Goal: Check status: Check status

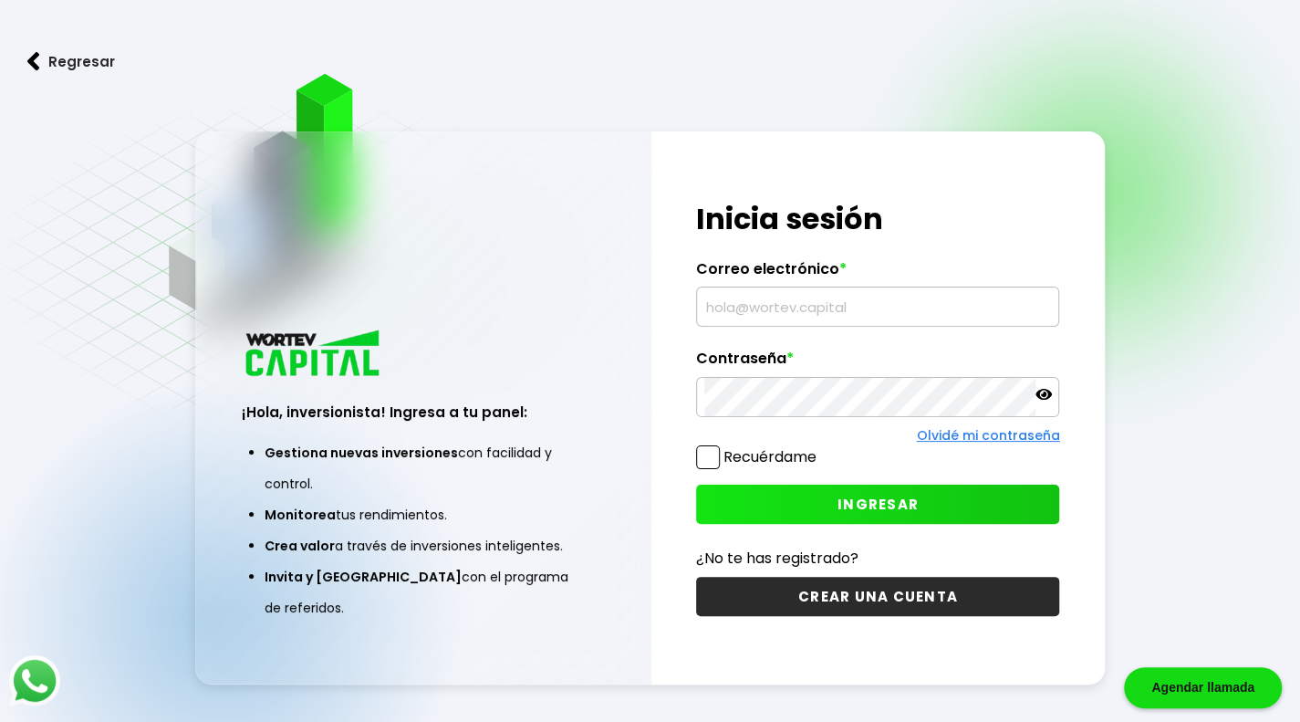
type input "[EMAIL_ADDRESS][DOMAIN_NAME]"
click at [852, 499] on span "INGRESAR" at bounding box center [877, 503] width 81 height 19
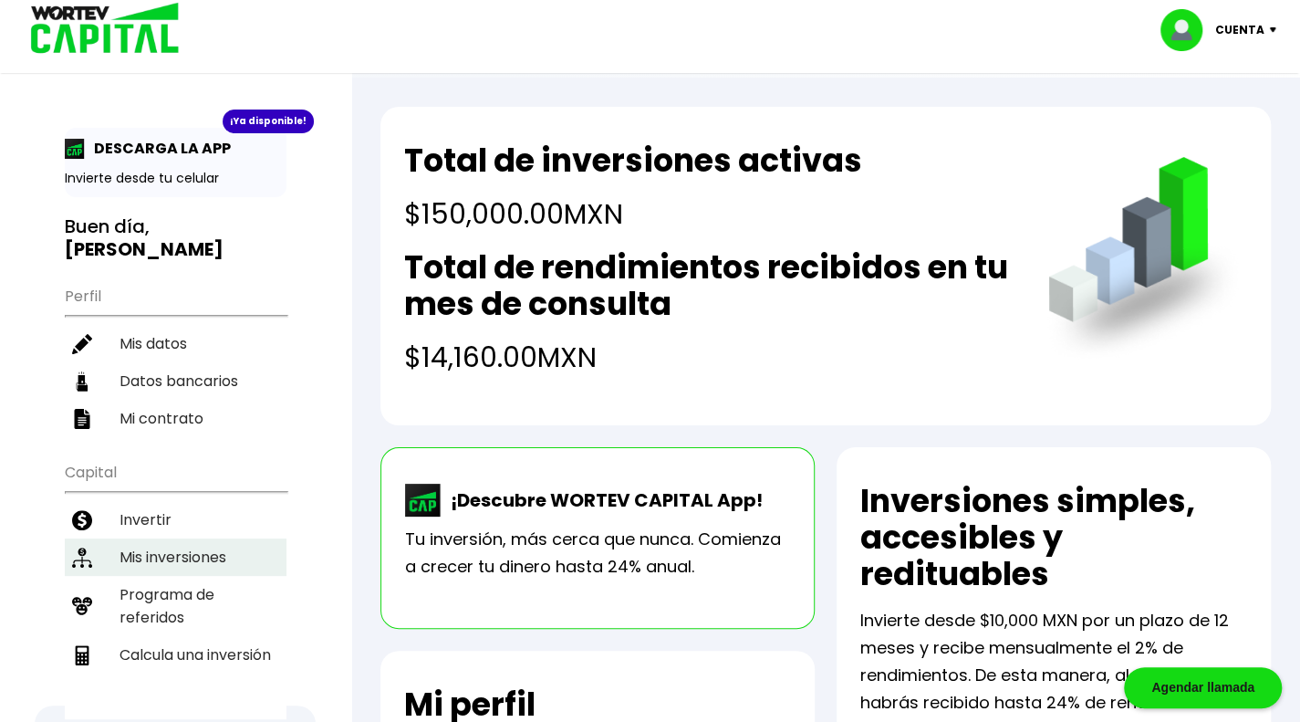
click at [195, 538] on li "Mis inversiones" at bounding box center [176, 556] width 222 height 37
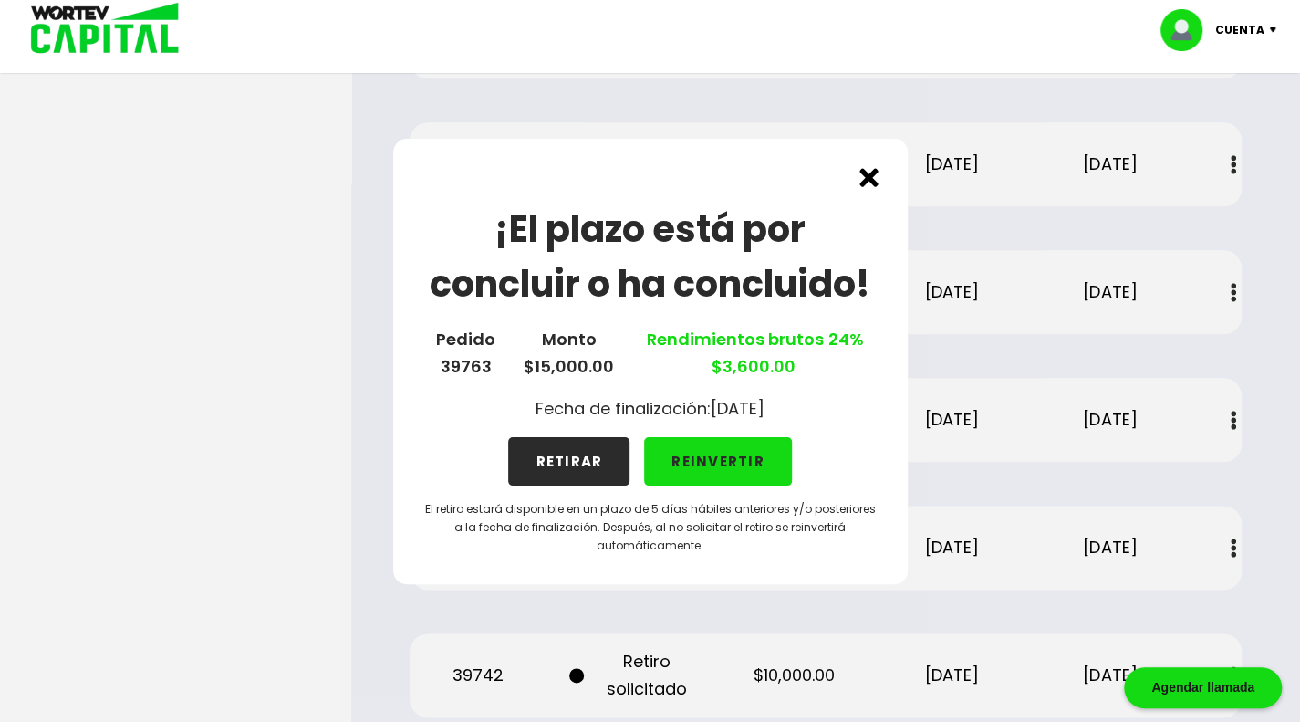
scroll to position [969, 0]
click at [861, 183] on img at bounding box center [868, 177] width 19 height 19
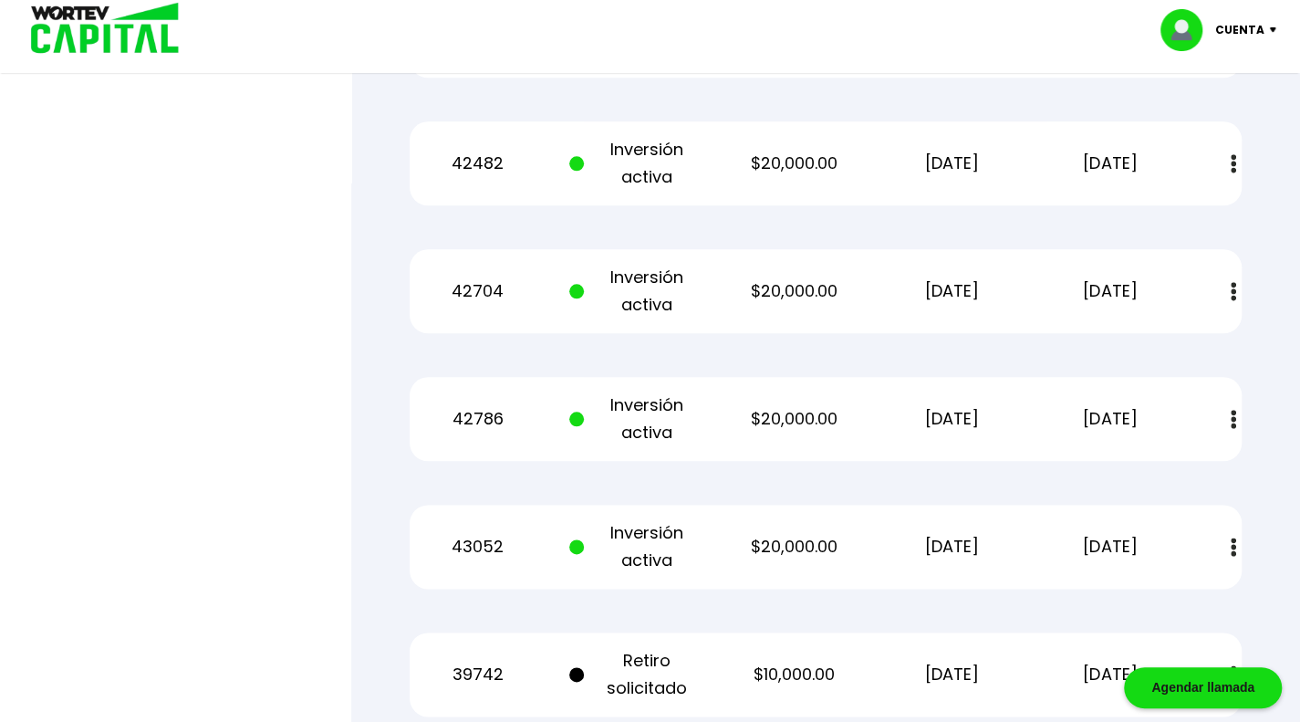
scroll to position [1162, 0]
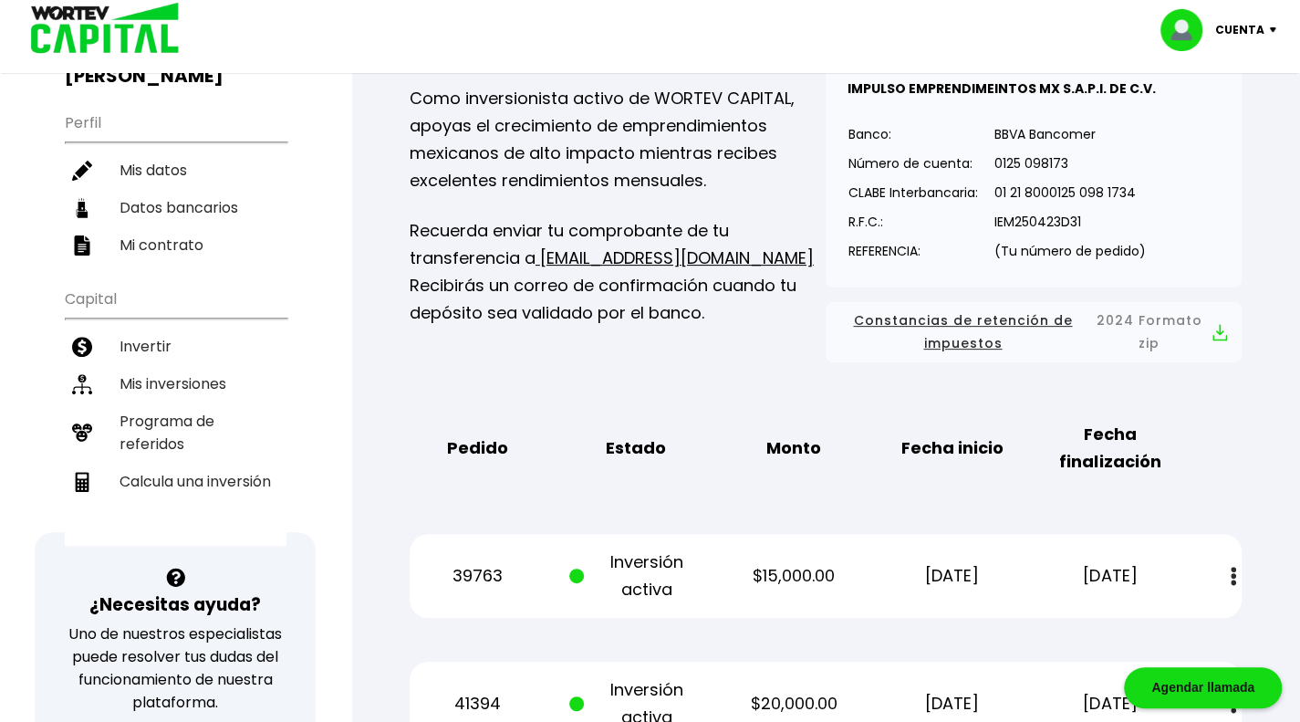
scroll to position [164, 0]
